Goal: Navigation & Orientation: Find specific page/section

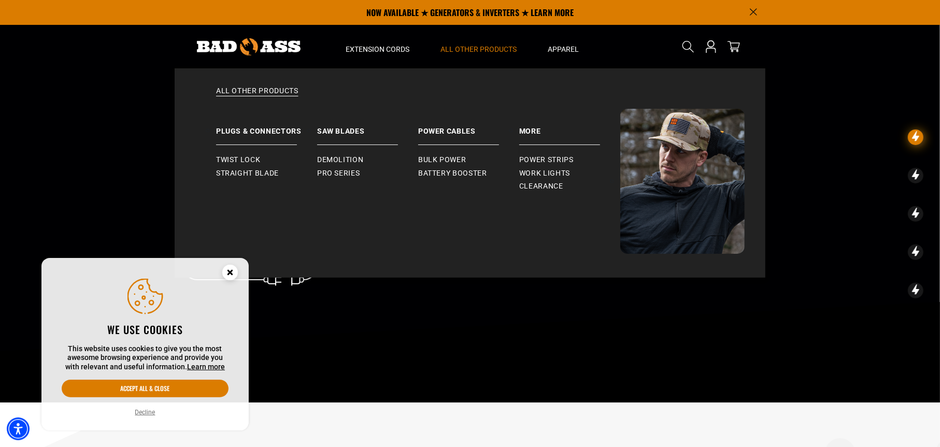
click at [494, 41] on summary "All Other Products" at bounding box center [478, 47] width 107 height 44
click at [470, 170] on span "Battery Booster" at bounding box center [452, 173] width 69 height 9
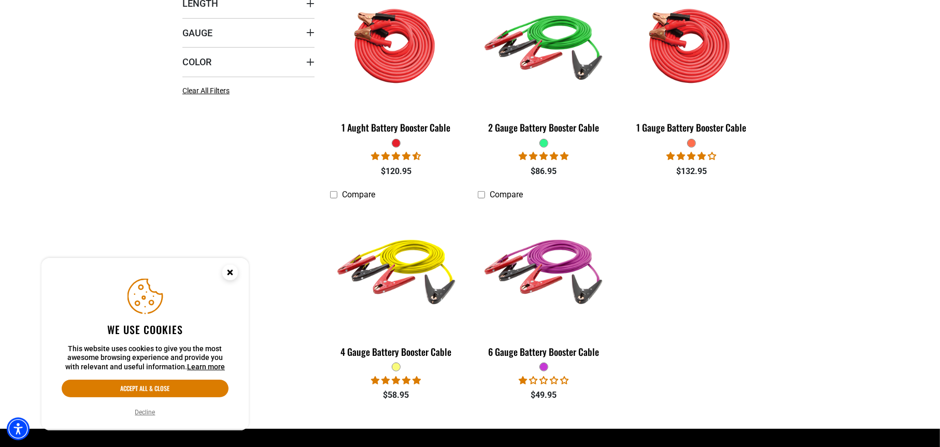
scroll to position [345, 0]
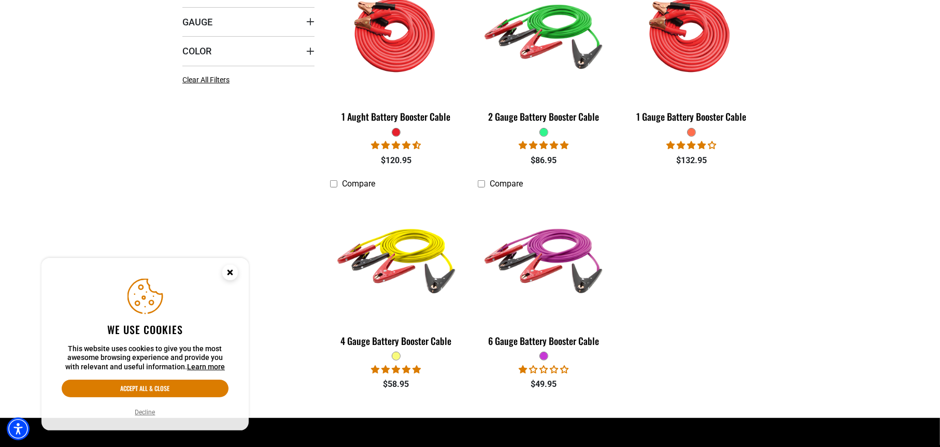
click at [229, 271] on g "Close this option" at bounding box center [230, 272] width 4 height 4
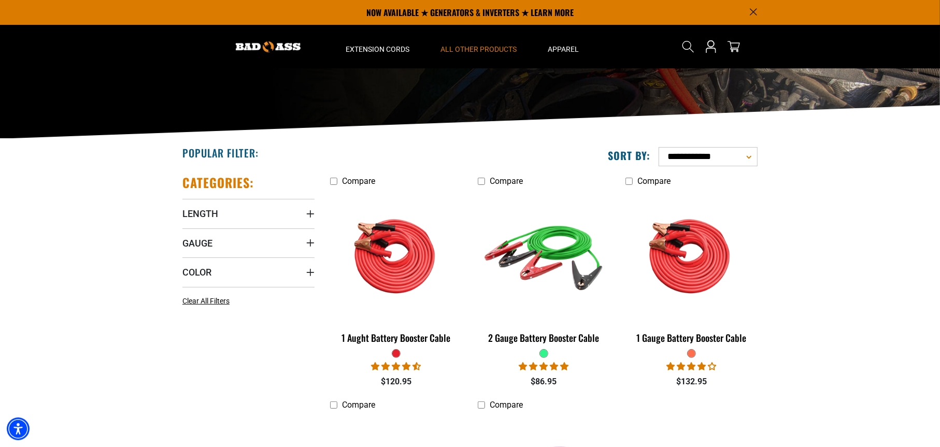
scroll to position [0, 0]
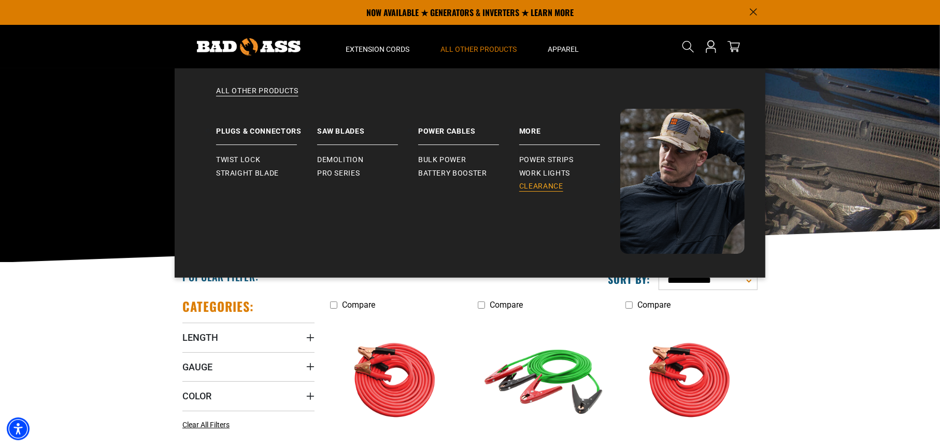
click at [562, 181] on link "Clearance" at bounding box center [569, 186] width 101 height 13
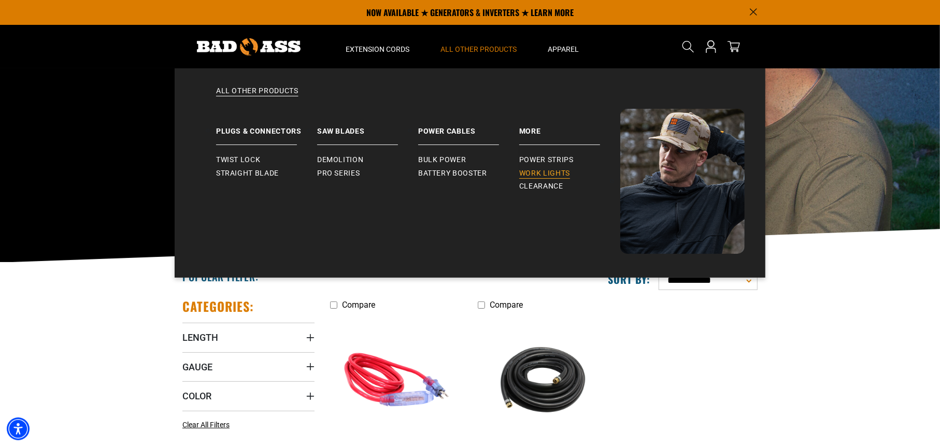
click at [558, 170] on span "Work Lights" at bounding box center [544, 173] width 51 height 9
